Goal: Task Accomplishment & Management: Manage account settings

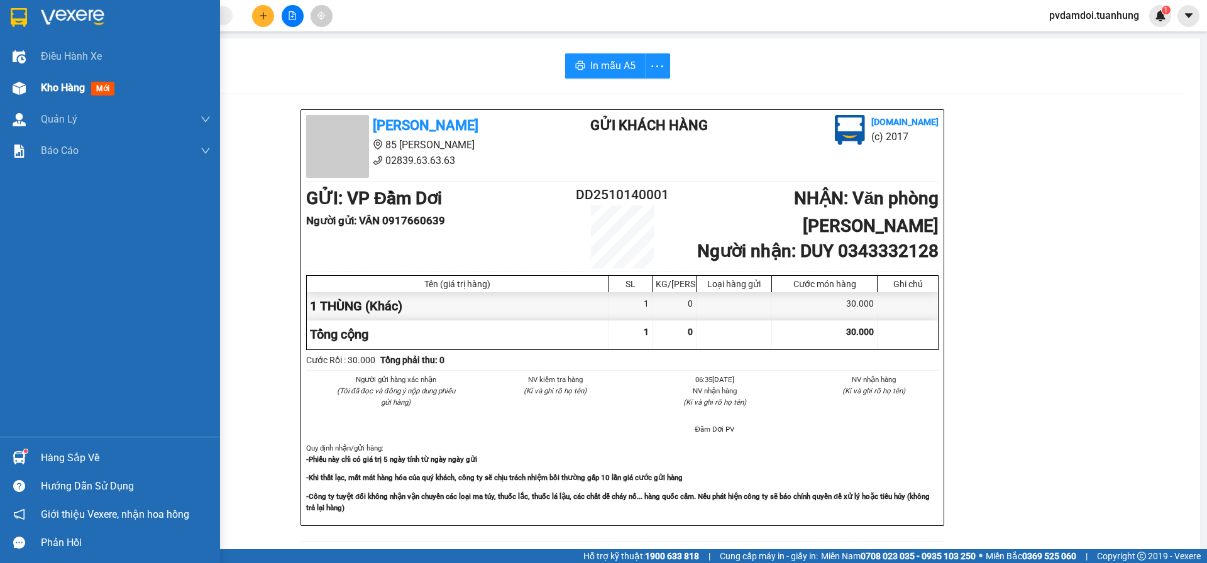
click at [20, 96] on div at bounding box center [19, 88] width 22 height 22
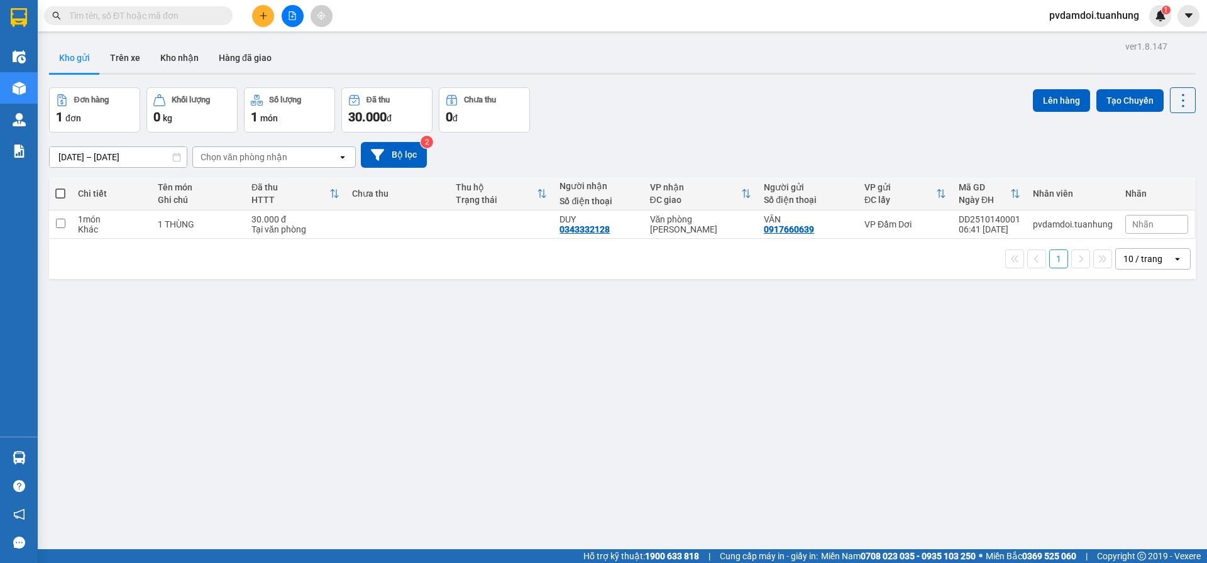
click at [63, 194] on span at bounding box center [60, 194] width 10 height 10
click at [60, 187] on input "checkbox" at bounding box center [60, 187] width 0 height 0
checkbox input "true"
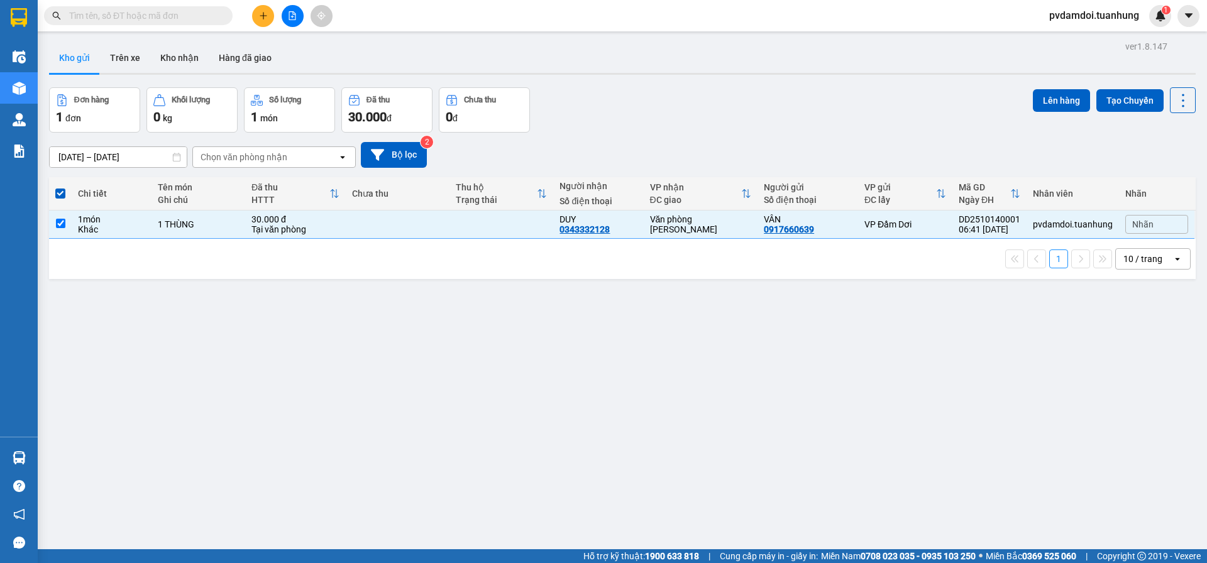
drag, startPoint x: 1204, startPoint y: 217, endPoint x: 1073, endPoint y: 160, distance: 142.5
click at [1045, 97] on button "Lên hàng" at bounding box center [1061, 100] width 57 height 23
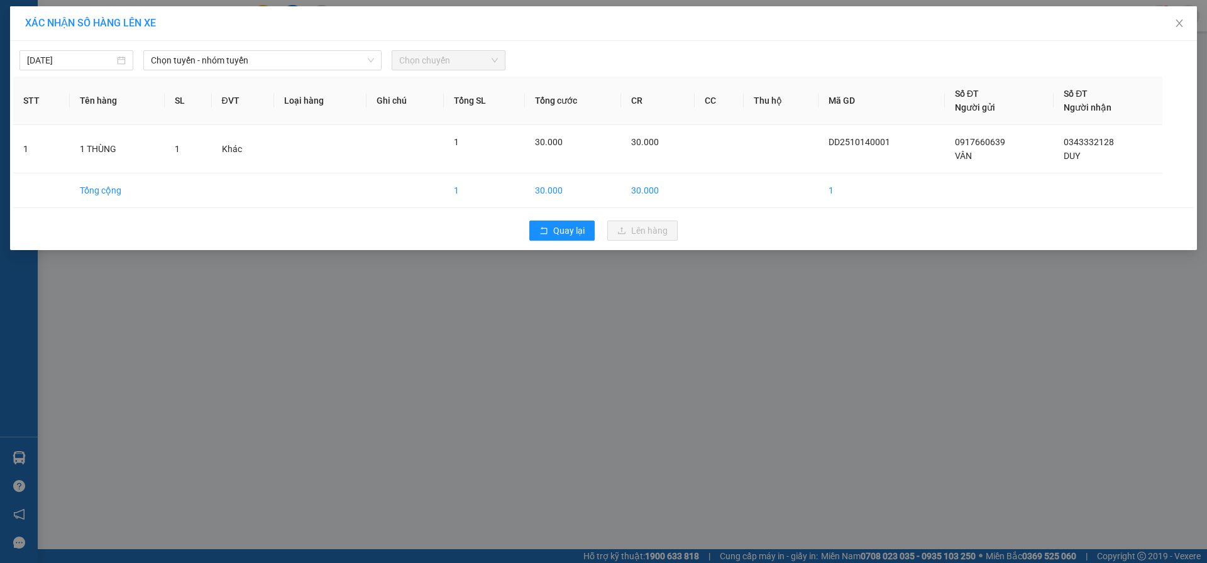
drag, startPoint x: 253, startPoint y: 66, endPoint x: 251, endPoint y: 72, distance: 6.6
click at [253, 67] on span "Chọn tuyến - nhóm tuyến" at bounding box center [262, 60] width 223 height 19
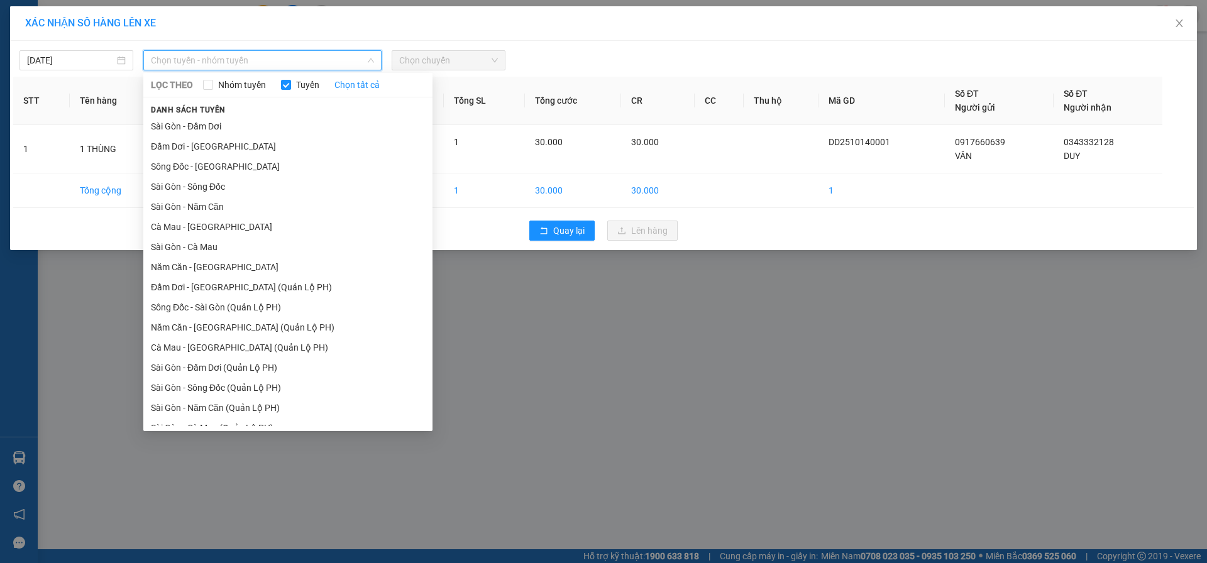
drag, startPoint x: 198, startPoint y: 151, endPoint x: 226, endPoint y: 122, distance: 40.5
click at [202, 145] on li "Đầm Dơi - [GEOGRAPHIC_DATA]" at bounding box center [287, 146] width 289 height 20
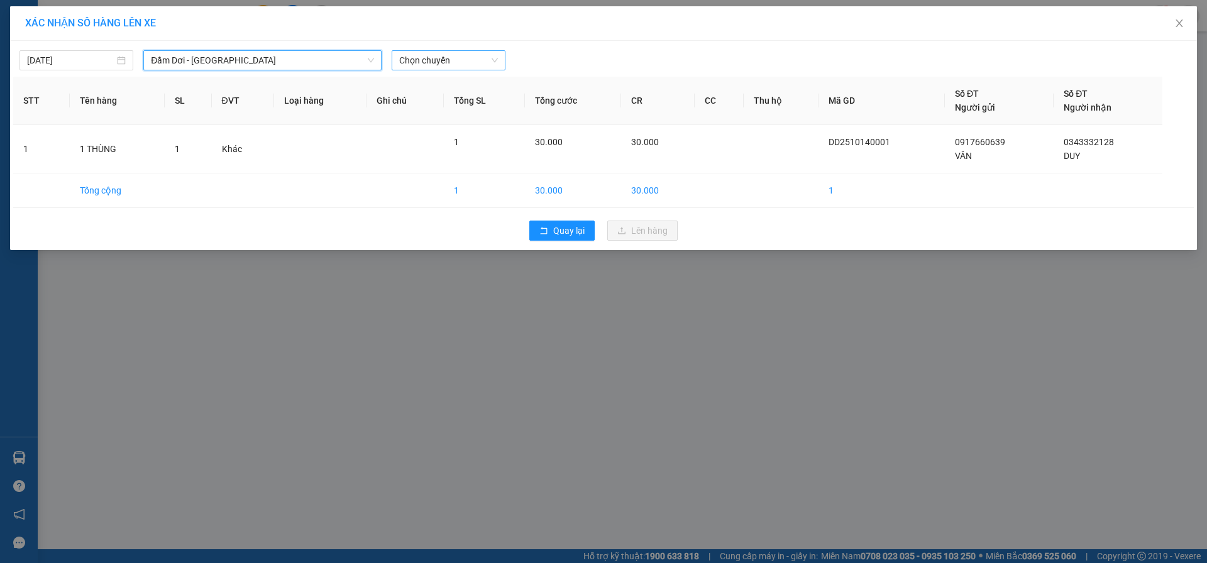
drag, startPoint x: 460, startPoint y: 58, endPoint x: 449, endPoint y: 65, distance: 13.1
click at [457, 58] on span "Chọn chuyến" at bounding box center [448, 60] width 99 height 19
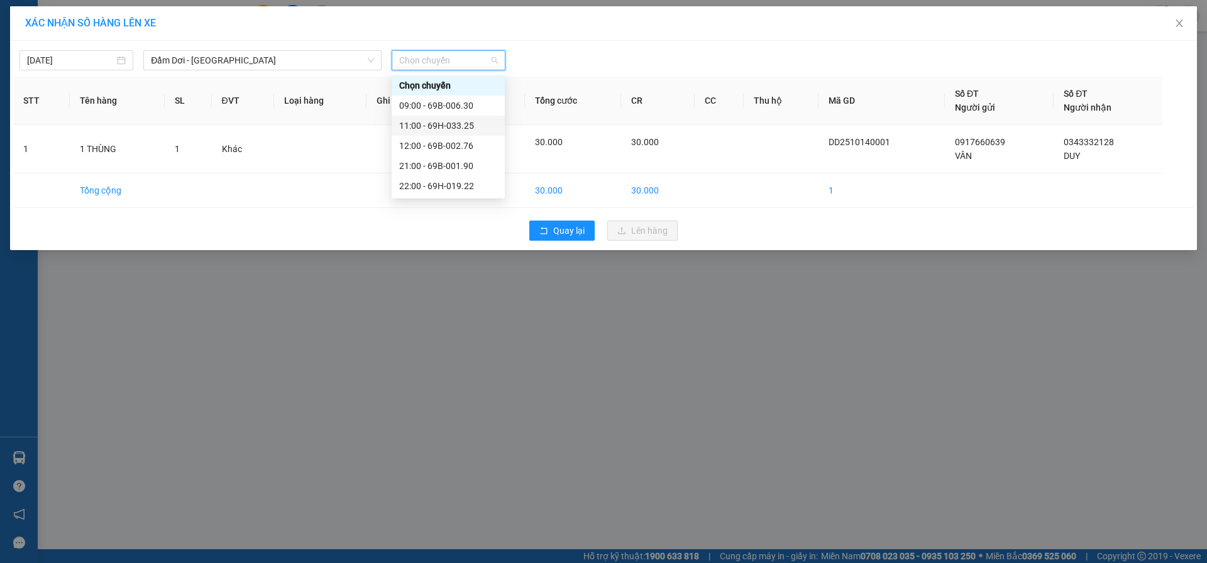
click at [442, 123] on div "11:00 - 69H-033.25" at bounding box center [448, 126] width 98 height 14
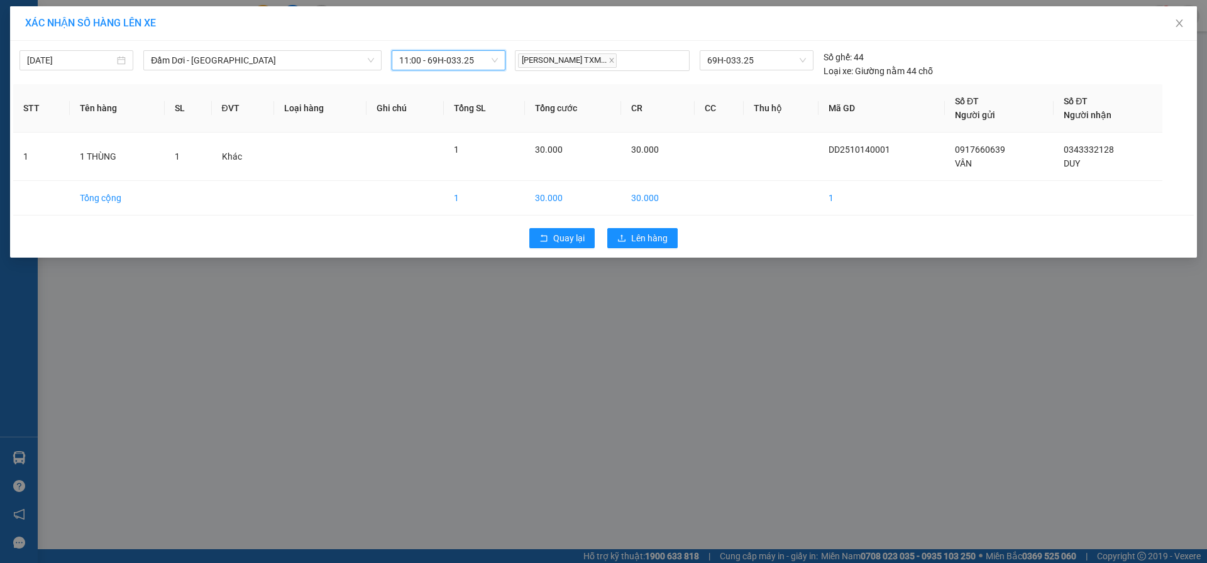
click at [476, 67] on span "11:00 - 69H-033.25" at bounding box center [448, 60] width 99 height 19
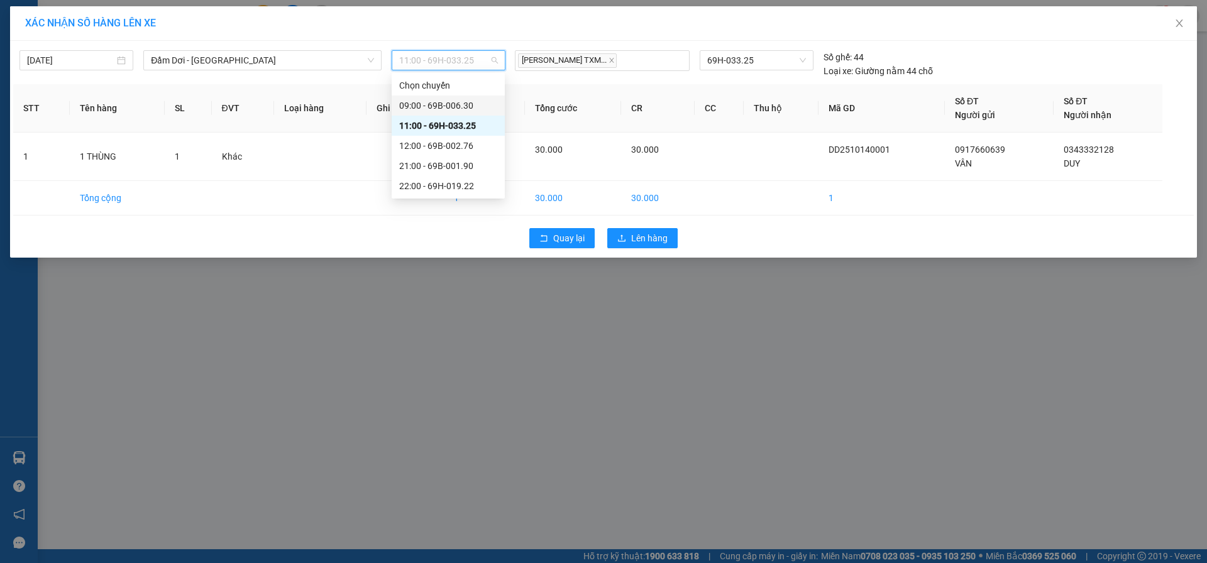
click at [478, 111] on div "09:00 - 69B-006.30" at bounding box center [448, 106] width 98 height 14
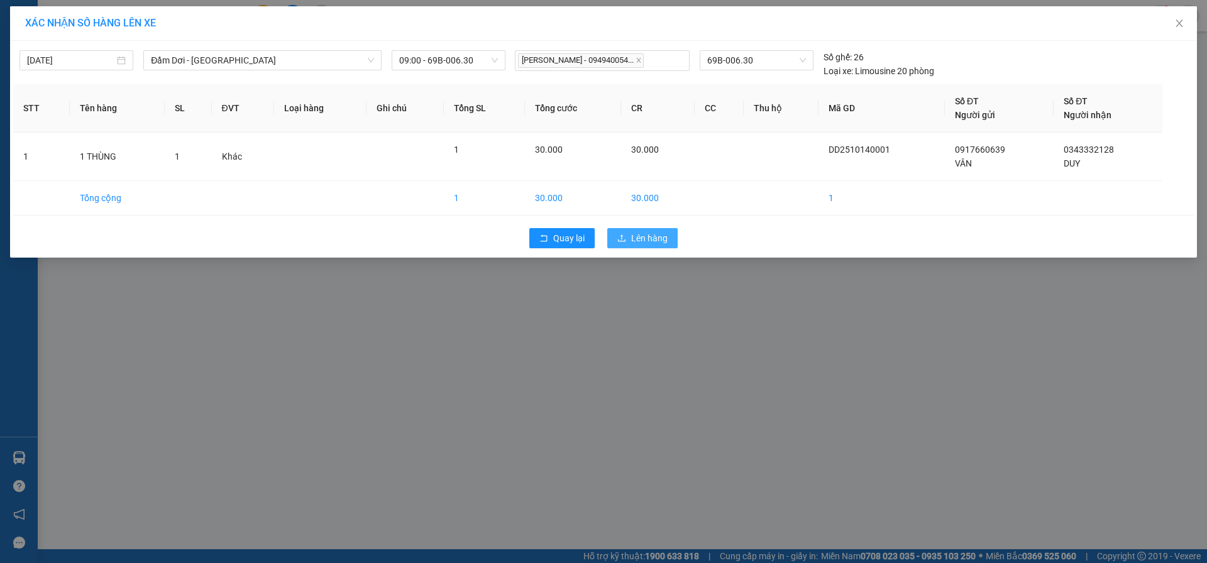
click at [613, 238] on button "Lên hàng" at bounding box center [642, 238] width 70 height 20
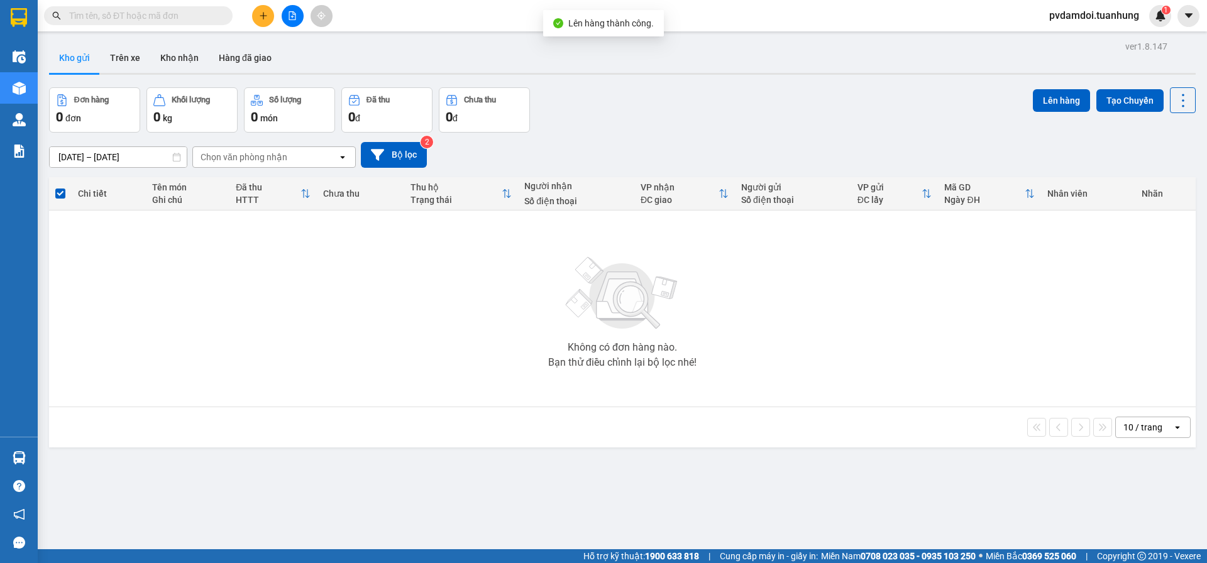
click at [267, 17] on icon "plus" at bounding box center [263, 15] width 9 height 9
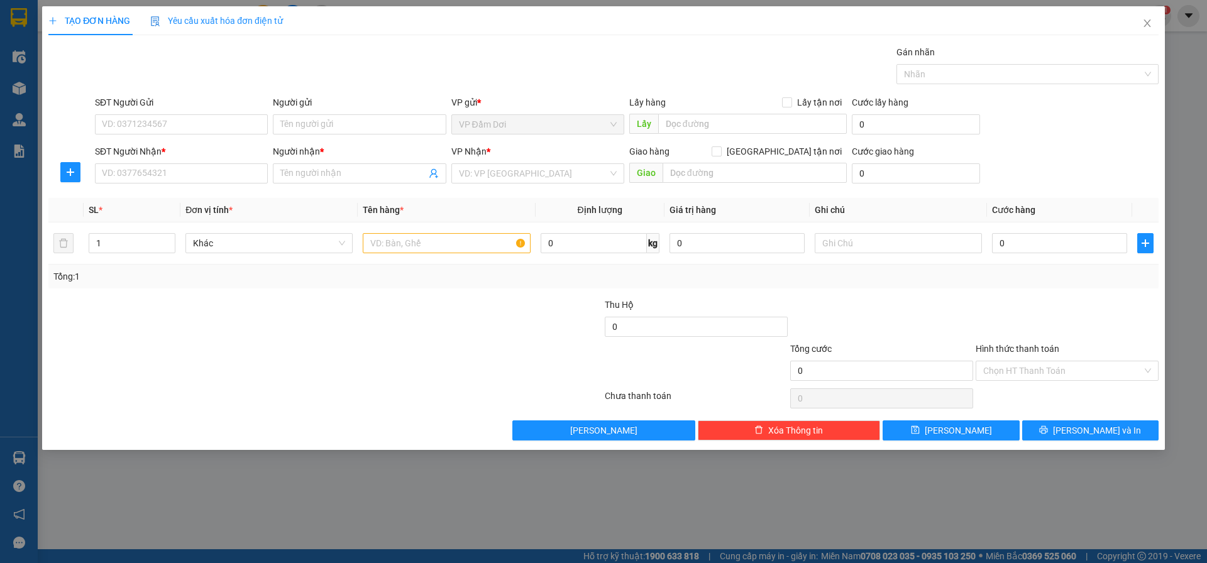
click at [3, 102] on div "TẠO ĐƠN HÀNG Yêu cầu xuất hóa đơn điện tử Transit Pickup Surcharge Ids Transit …" at bounding box center [603, 281] width 1207 height 563
click at [1149, 30] on span "Close" at bounding box center [1147, 23] width 35 height 35
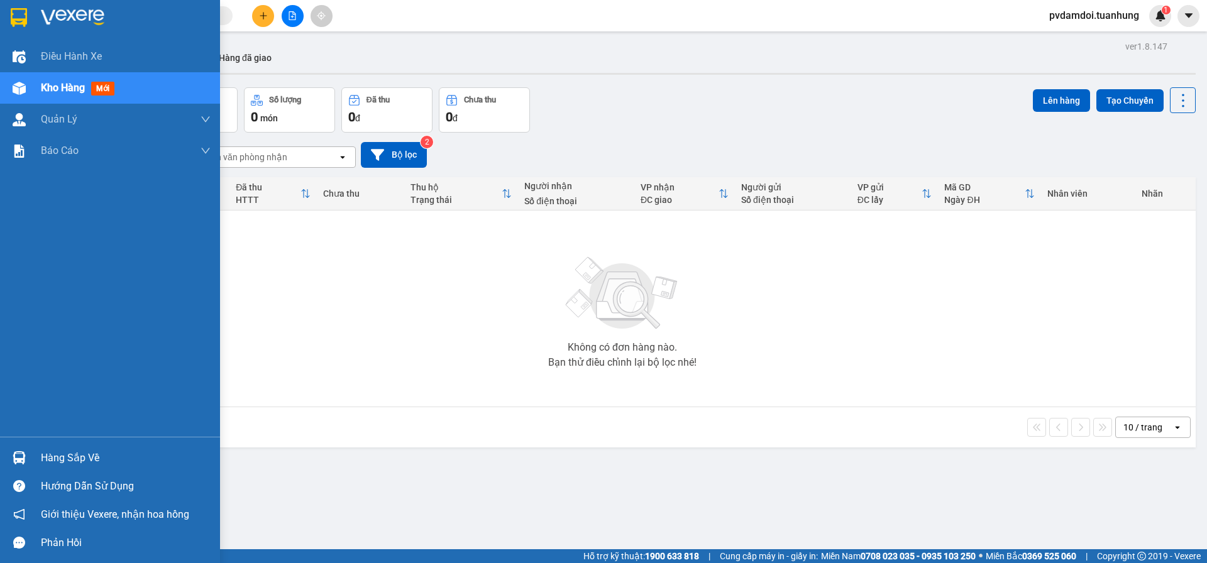
click at [23, 96] on div at bounding box center [19, 88] width 22 height 22
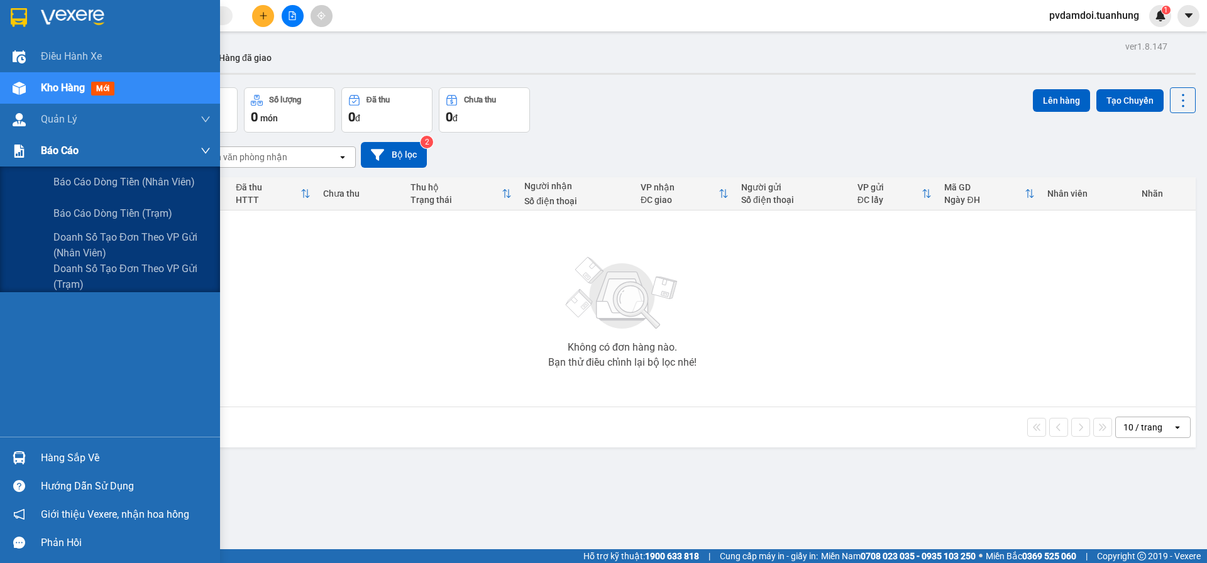
click at [19, 149] on img at bounding box center [19, 151] width 13 height 13
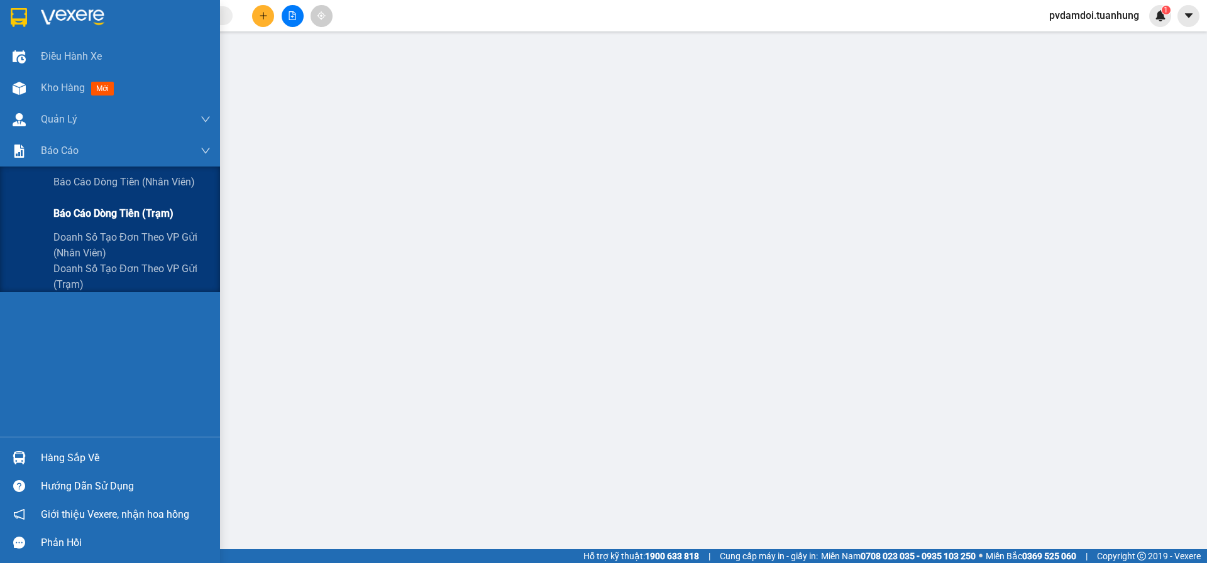
click at [58, 206] on span "Báo cáo dòng tiền (trạm)" at bounding box center [113, 214] width 120 height 16
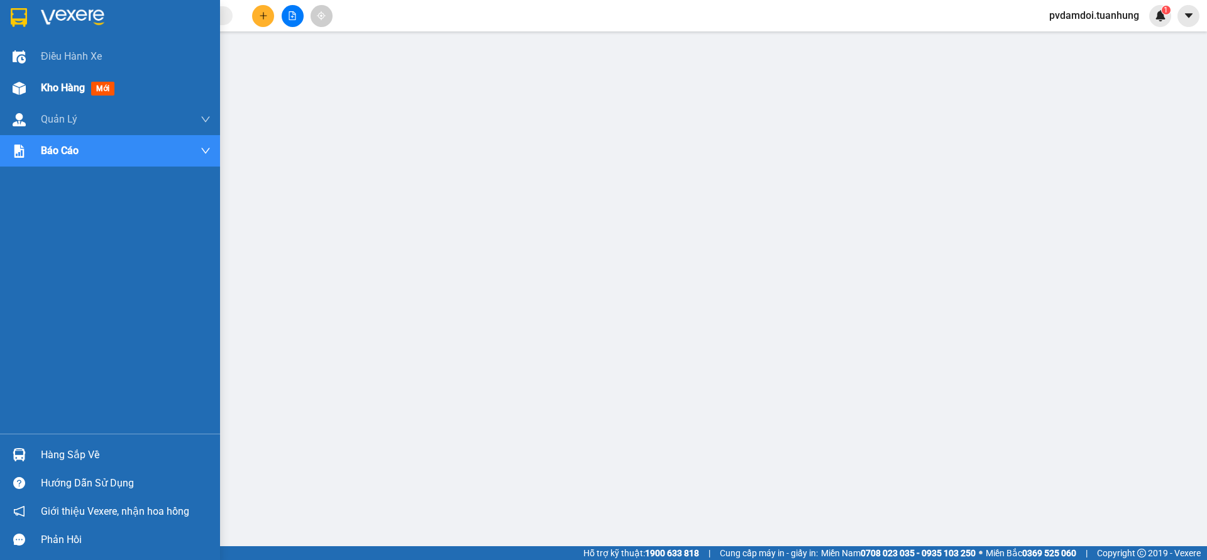
click at [13, 91] on img at bounding box center [19, 88] width 13 height 13
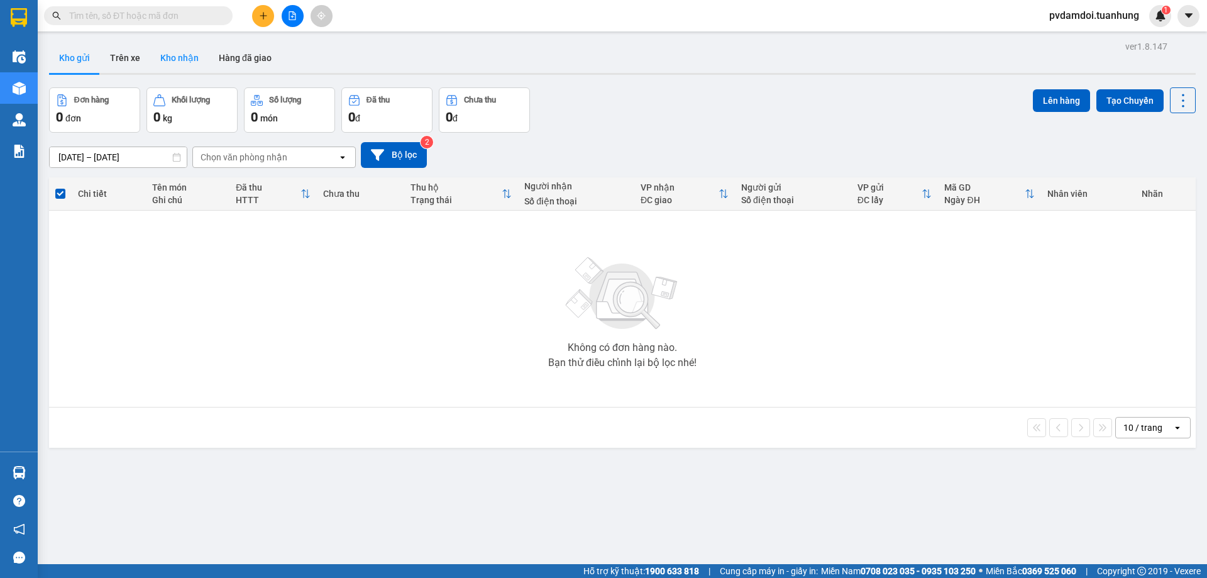
drag, startPoint x: 184, startPoint y: 52, endPoint x: 186, endPoint y: 63, distance: 12.2
click at [184, 53] on button "Kho nhận" at bounding box center [179, 58] width 58 height 30
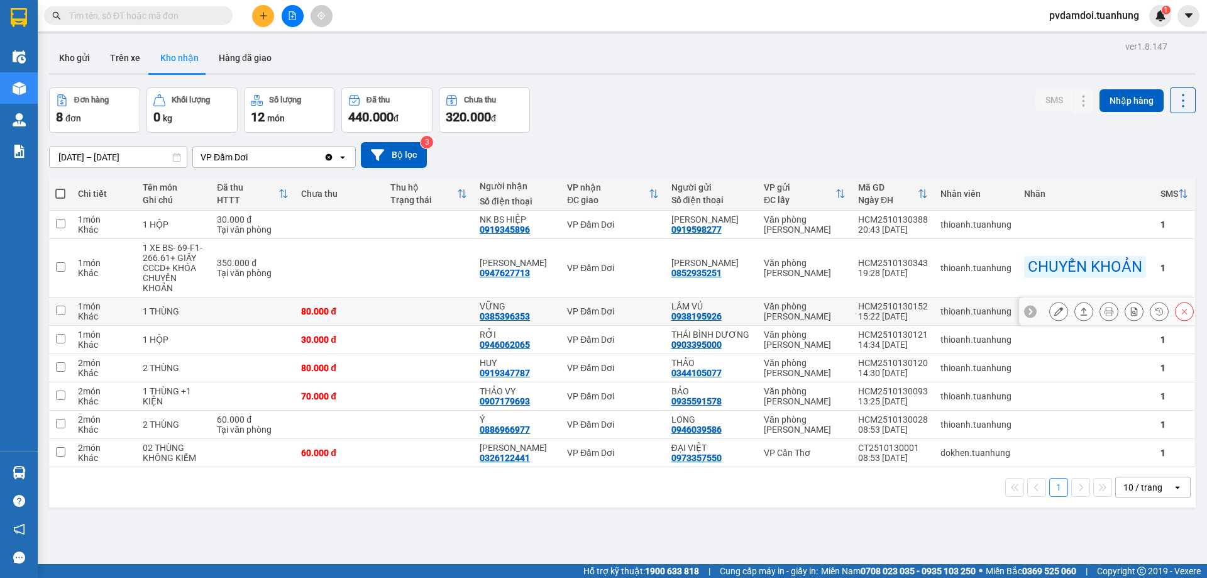
click at [1081, 312] on icon at bounding box center [1084, 311] width 7 height 8
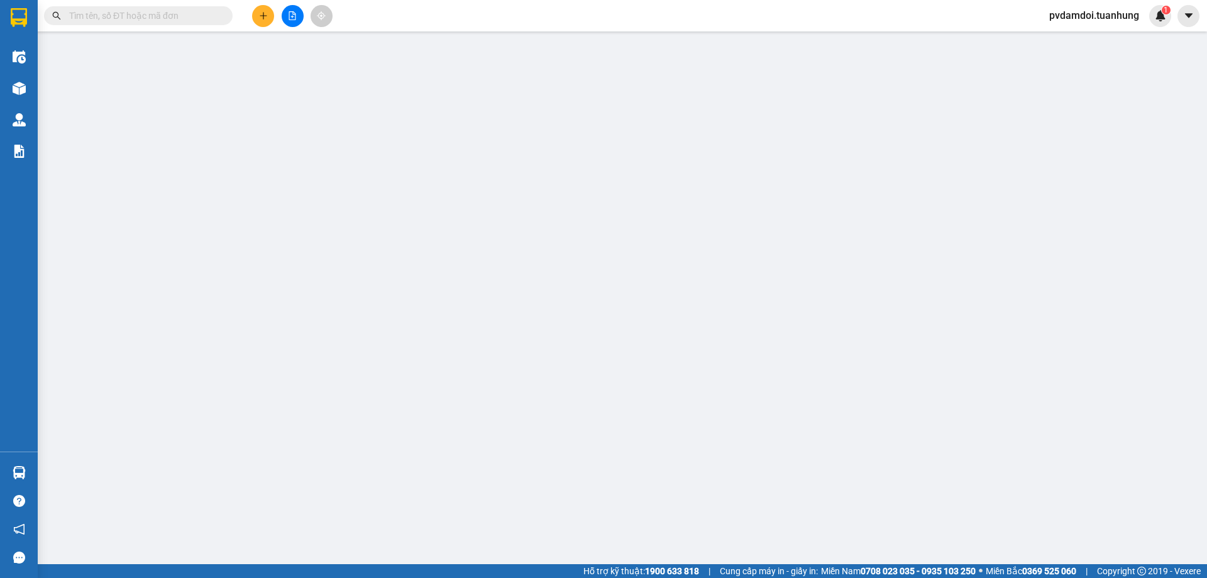
type input "0938195926"
type input "LÂM VỦ"
type input "0385396353"
type input "VỮNG"
type input "80.000"
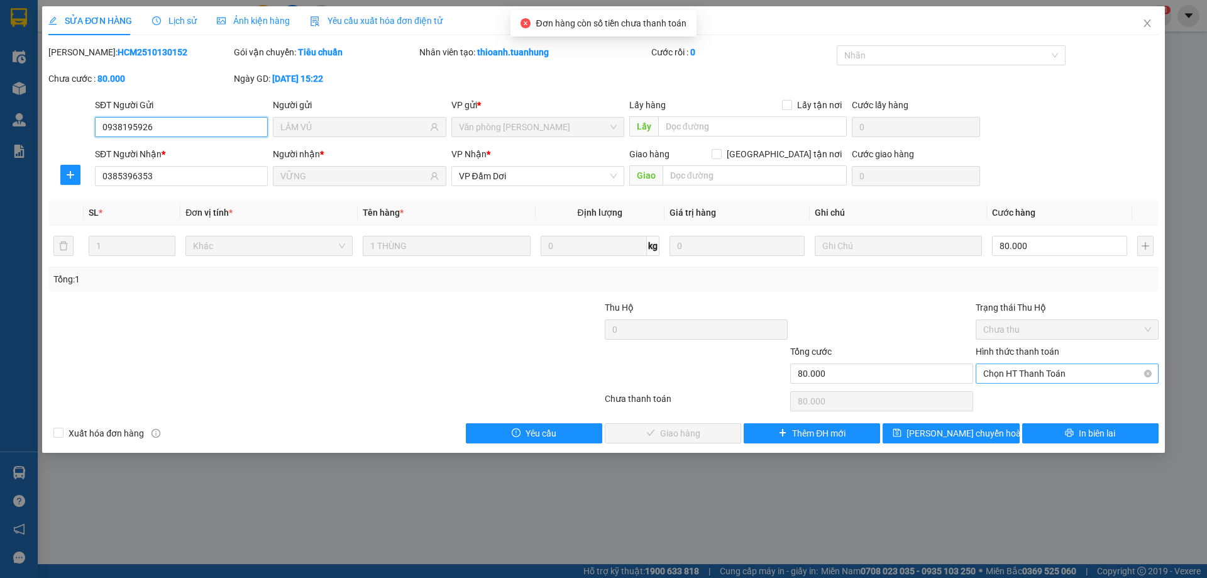
drag, startPoint x: 1067, startPoint y: 370, endPoint x: 1047, endPoint y: 382, distance: 23.4
click at [1064, 373] on span "Chọn HT Thanh Toán" at bounding box center [1067, 373] width 168 height 19
drag, startPoint x: 1037, startPoint y: 424, endPoint x: 1028, endPoint y: 407, distance: 18.6
click at [1035, 417] on div "Total Paid Fee 0 Total UnPaid Fee 80.000 Cash Collection Total Fee Mã ĐH: HCM25…" at bounding box center [603, 244] width 1110 height 398
click at [1028, 400] on div "Chọn HT Thanh Toán" at bounding box center [1066, 400] width 185 height 25
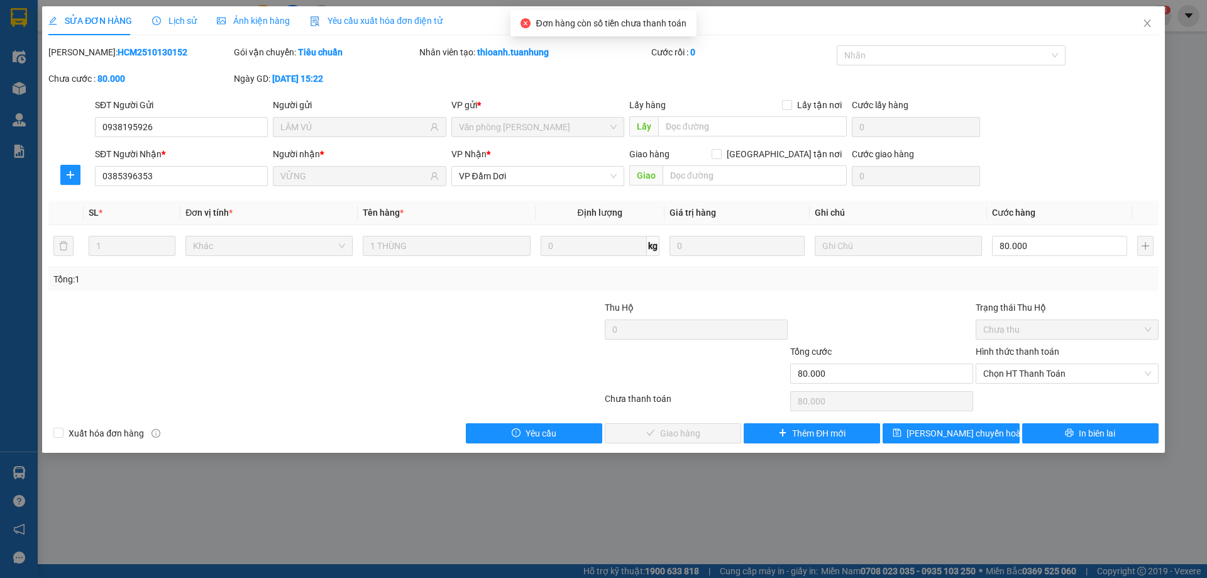
click at [1023, 383] on div "Chọn HT Thanh Toán" at bounding box center [1067, 373] width 183 height 20
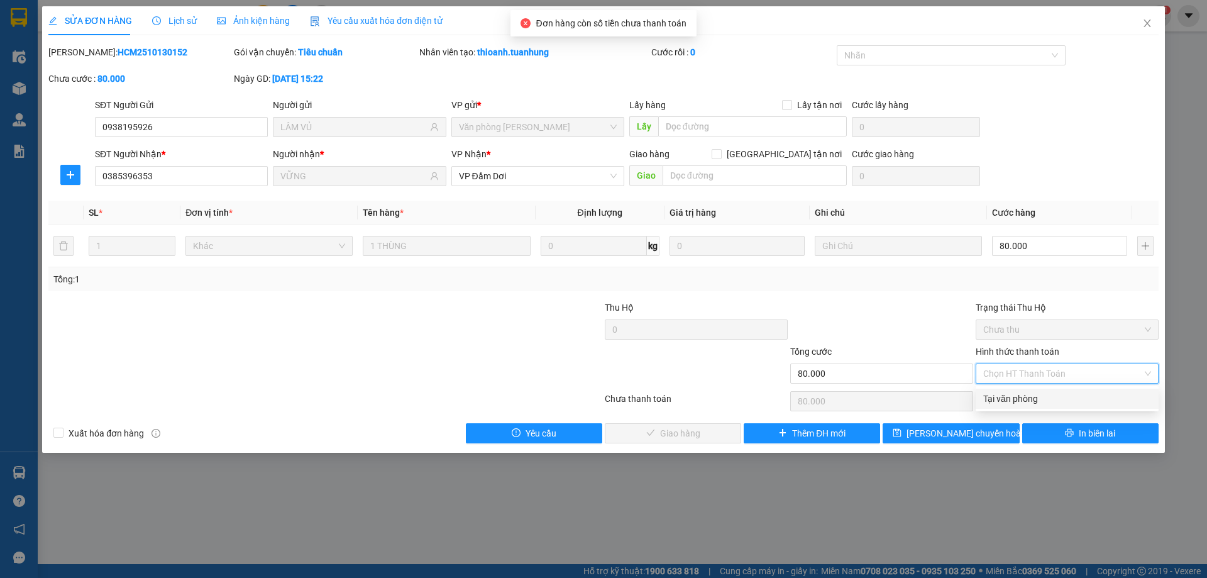
click at [1022, 397] on div "Tại văn phòng" at bounding box center [1067, 399] width 168 height 14
type input "0"
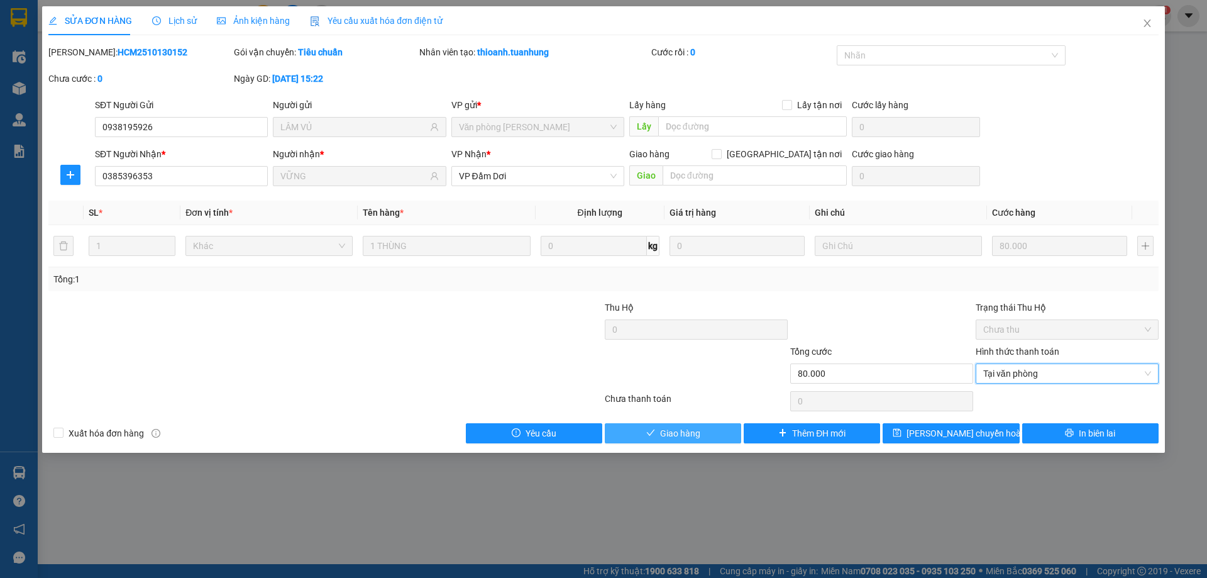
drag, startPoint x: 652, startPoint y: 439, endPoint x: 705, endPoint y: 413, distance: 59.3
click at [661, 438] on button "Giao hàng" at bounding box center [673, 433] width 136 height 20
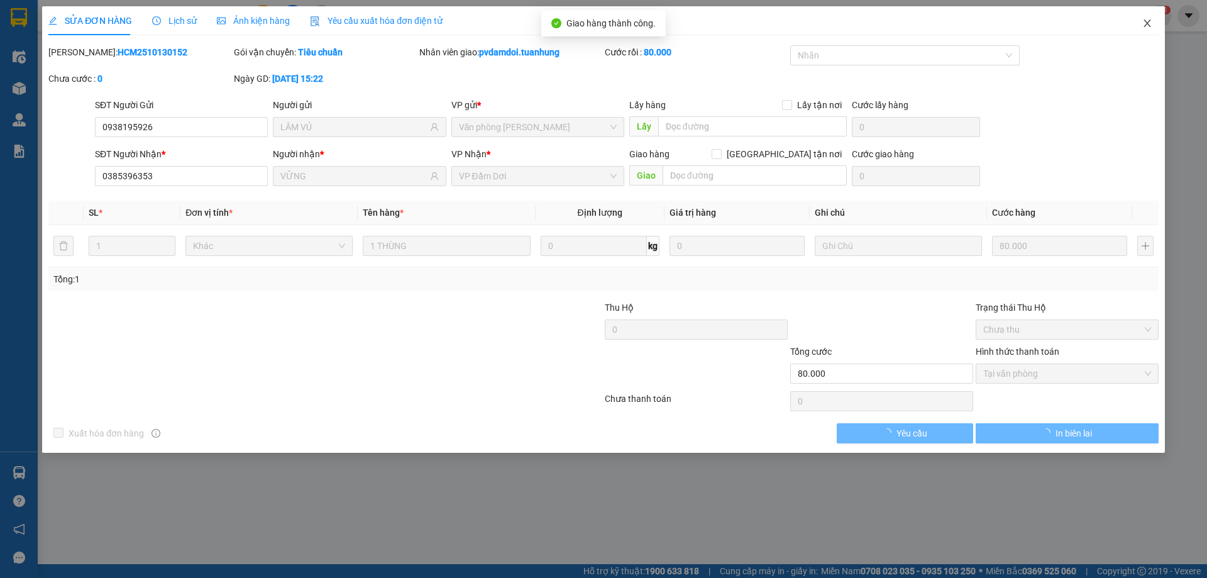
click at [1158, 29] on span "Close" at bounding box center [1147, 23] width 35 height 35
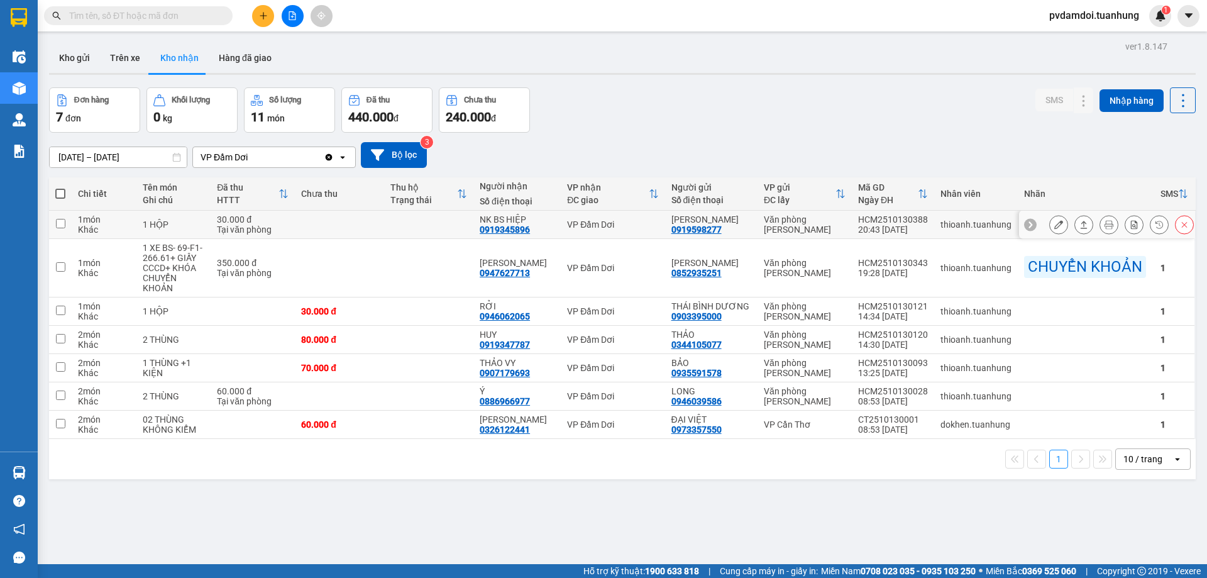
click at [1079, 230] on button at bounding box center [1084, 225] width 18 height 22
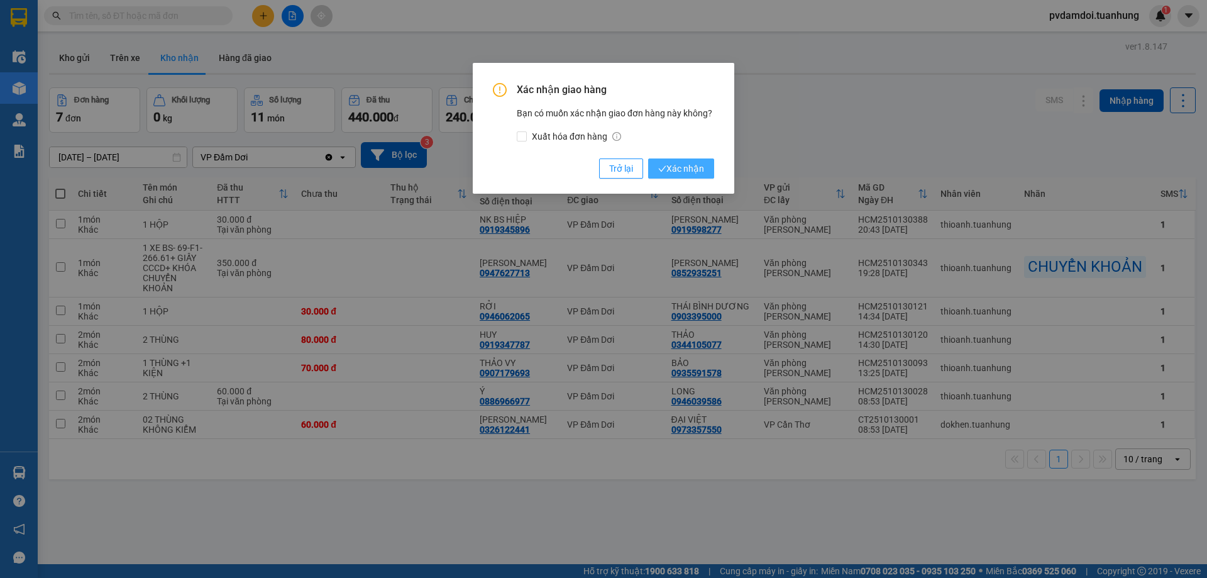
click at [693, 171] on span "Xác nhận" at bounding box center [681, 169] width 46 height 14
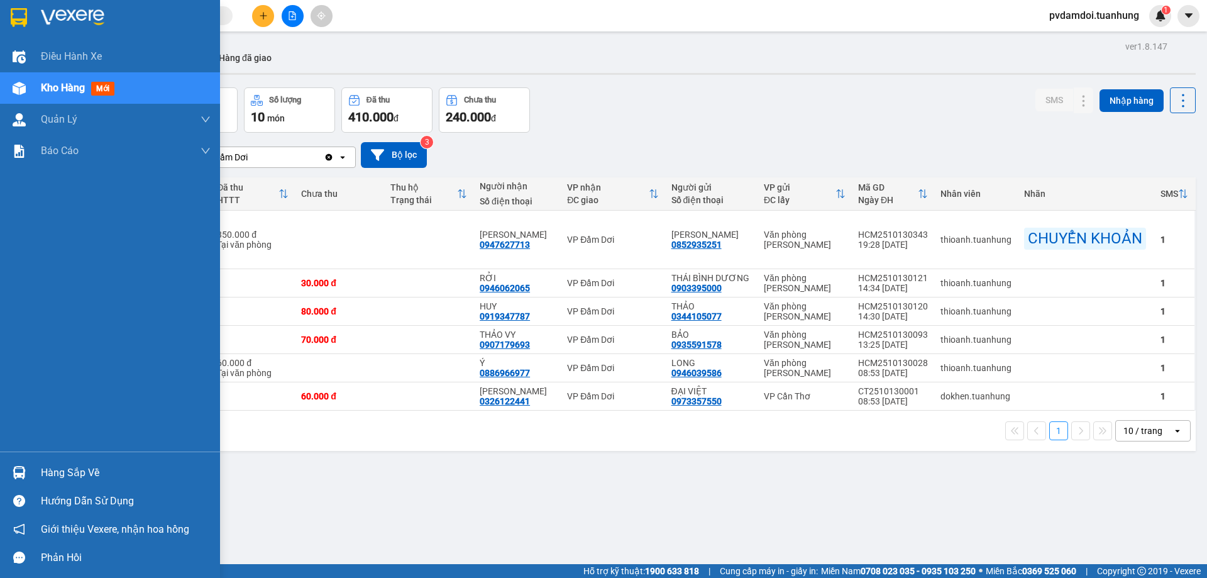
click at [30, 468] on div "Hàng sắp về" at bounding box center [110, 472] width 220 height 28
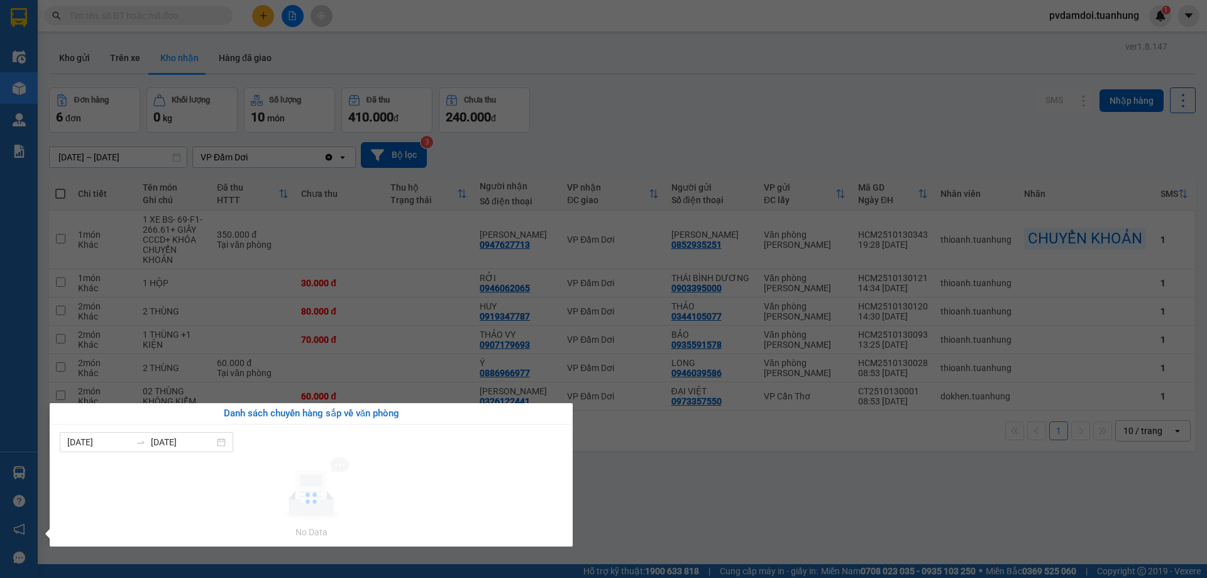
click at [4, 118] on div "Điều hành xe Kho hàng mới Quản [PERSON_NAME] lý chuyến Quản lý khách hàng Quản …" at bounding box center [19, 289] width 38 height 578
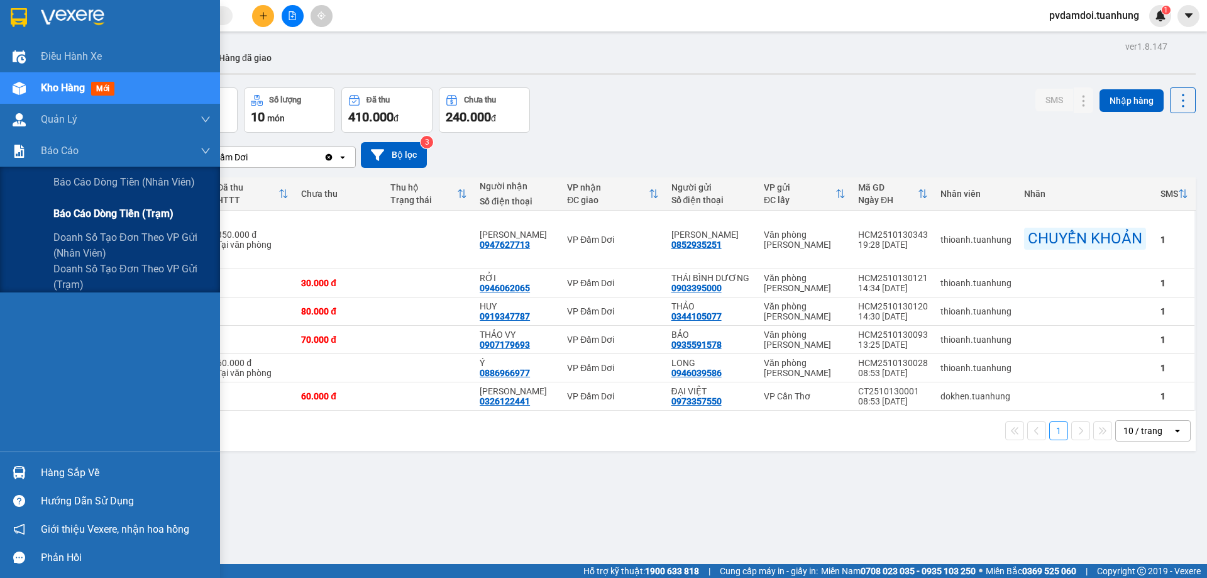
click at [65, 207] on span "Báo cáo dòng tiền (trạm)" at bounding box center [113, 214] width 120 height 16
